Goal: Information Seeking & Learning: Learn about a topic

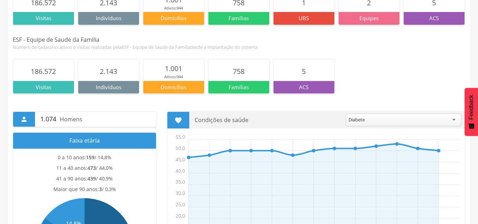
scroll to position [96, 0]
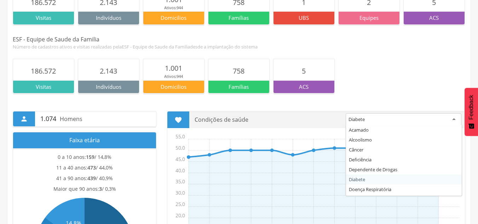
click at [455, 118] on div "Diabete" at bounding box center [404, 119] width 116 height 13
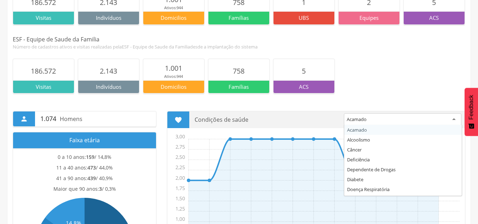
click at [455, 120] on div "Acamado" at bounding box center [403, 119] width 118 height 13
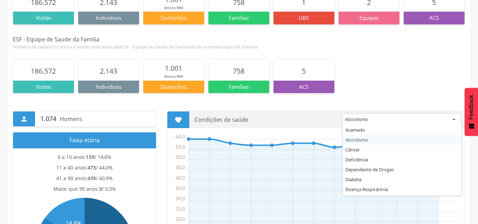
click at [452, 121] on div "Alcoolismo" at bounding box center [401, 119] width 119 height 13
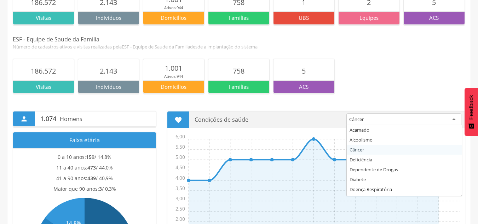
click at [454, 121] on div "Câncer" at bounding box center [404, 119] width 115 height 13
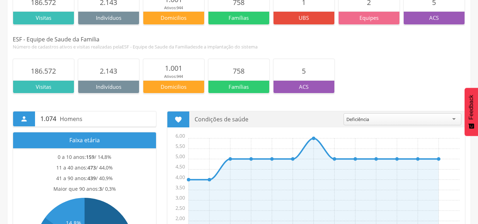
click at [438, 162] on icon "Ago Set Out Nov Dez Jan Fev Mar Abr Mai Jun [DATE] Ago 0,00 0,50 1,00 1,50 2,00…" at bounding box center [318, 204] width 294 height 142
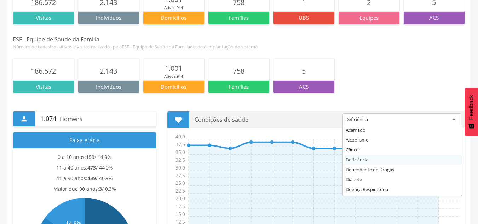
click at [450, 121] on div "Deficiência" at bounding box center [402, 119] width 119 height 13
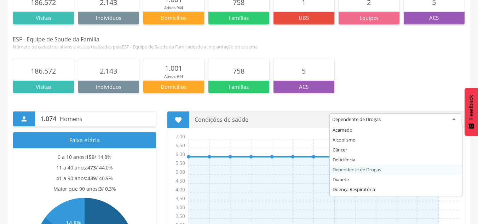
click at [454, 119] on div "Dependente de Drogas" at bounding box center [396, 119] width 132 height 13
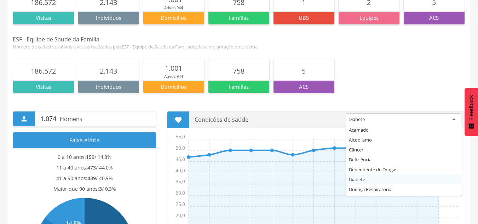
click at [457, 121] on div "Diabete" at bounding box center [404, 119] width 116 height 13
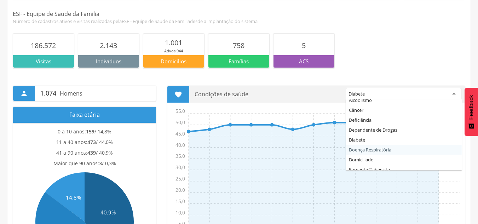
scroll to position [58, 0]
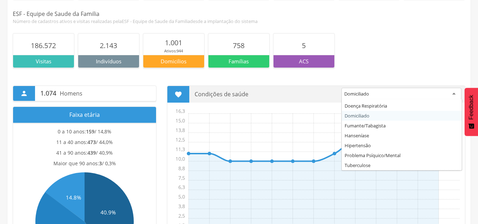
click at [452, 94] on div "Domiciliado" at bounding box center [402, 94] width 120 height 13
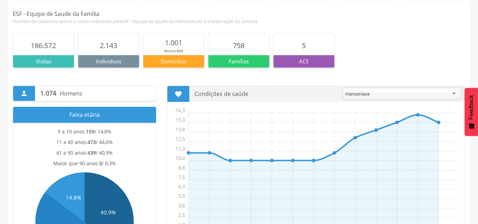
click at [448, 133] on icon "Ago Set Out Nov Dez Jan Fev Mar Abr Mai Jun [DATE] Ago 0,0 1,3 2,5 3,8 5,0 6,3 …" at bounding box center [318, 179] width 294 height 142
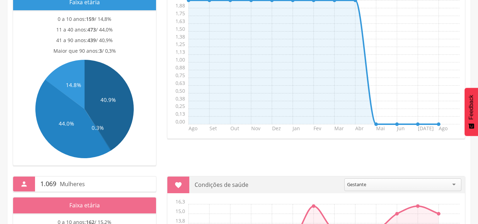
scroll to position [81, 0]
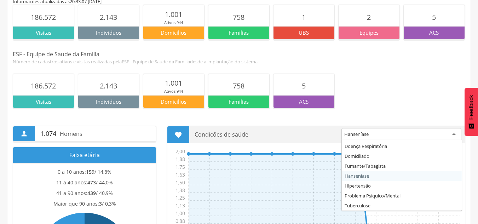
click at [455, 133] on div "Hanseníase" at bounding box center [402, 134] width 120 height 13
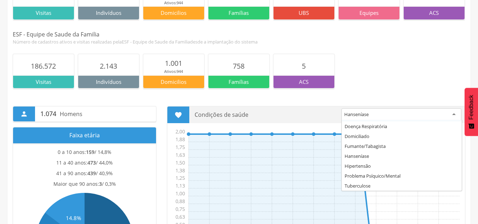
scroll to position [101, 0]
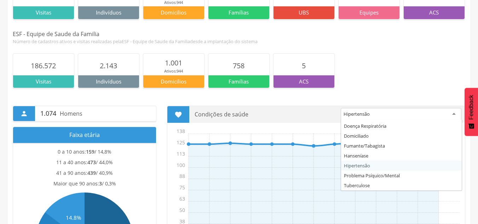
click at [454, 112] on div "Hipertensão" at bounding box center [401, 114] width 121 height 13
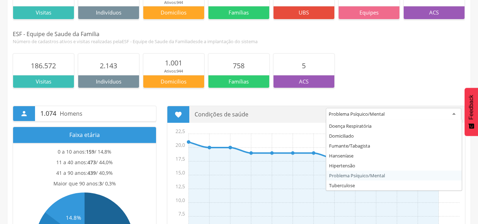
click at [454, 113] on div "Problema Psíquico/Mental" at bounding box center [394, 114] width 136 height 13
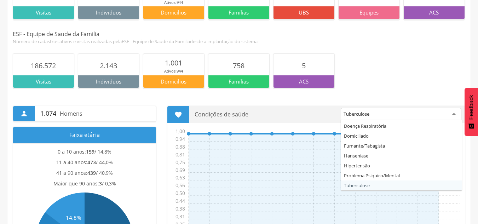
click at [454, 112] on div "Tuberculose" at bounding box center [401, 114] width 121 height 13
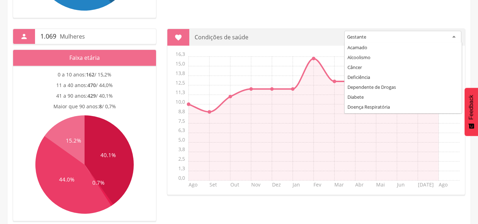
scroll to position [28, 0]
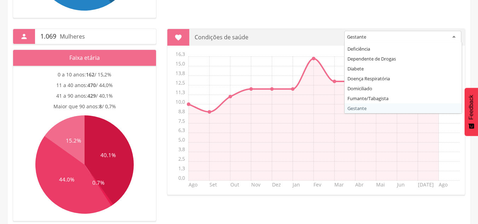
click at [457, 37] on div "Gestante" at bounding box center [402, 37] width 117 height 13
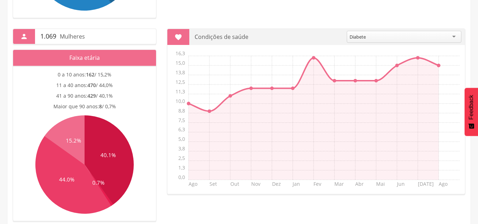
click at [449, 68] on icon "Ago Set Out Nov Dez Jan Fev Mar Abr Mai Jun [DATE] Ago 0,0 1,3 2,5 3,8 5,0 6,3 …" at bounding box center [318, 122] width 294 height 142
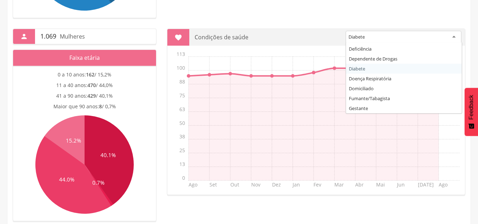
click at [454, 38] on div "Diabete" at bounding box center [404, 37] width 116 height 13
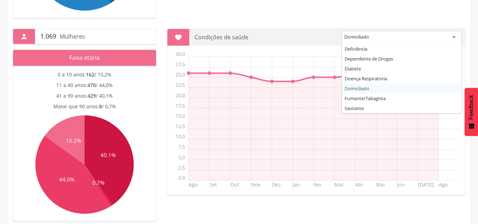
click at [455, 38] on div "Domiciliado" at bounding box center [402, 37] width 120 height 13
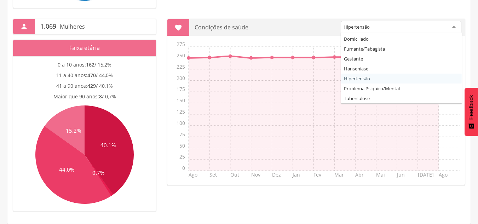
click at [454, 27] on div "Hipertensão" at bounding box center [401, 27] width 121 height 13
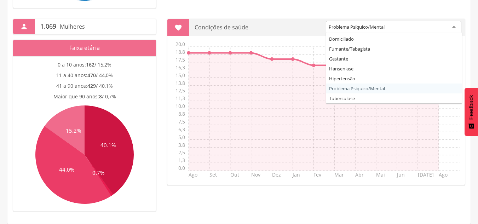
click at [457, 25] on div "Problema Psíquico/Mental" at bounding box center [394, 27] width 136 height 13
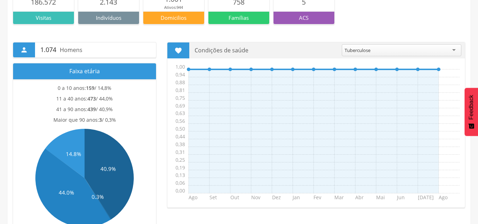
scroll to position [165, 0]
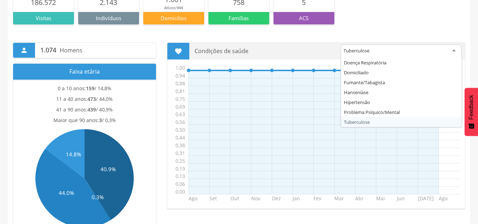
click at [401, 52] on div "Tuberculose" at bounding box center [401, 51] width 121 height 13
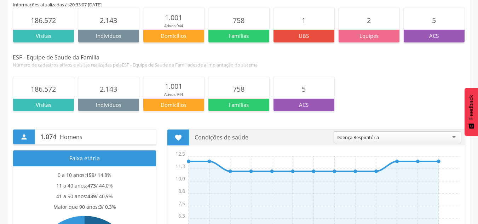
scroll to position [72, 0]
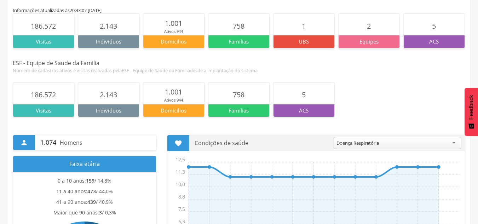
click at [420, 138] on div "Doença Respiratória" at bounding box center [398, 143] width 128 height 12
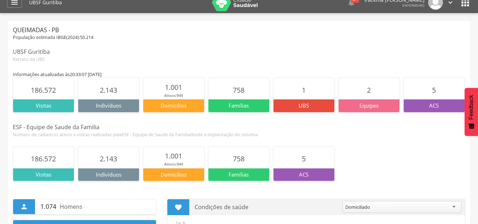
scroll to position [0, 0]
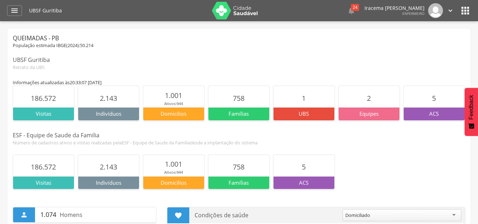
click at [468, 8] on icon "" at bounding box center [465, 10] width 11 height 11
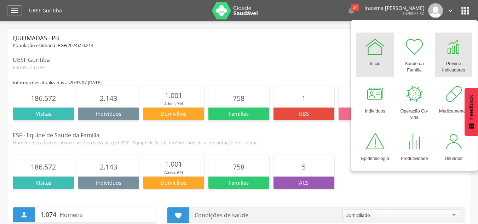
click at [461, 55] on div at bounding box center [453, 46] width 21 height 21
